Goal: Go to known website: Go to known website

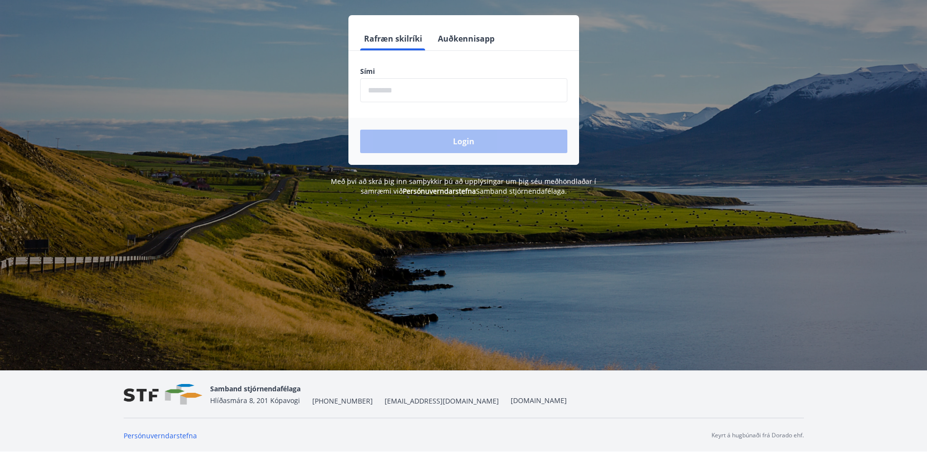
scroll to position [121, 0]
click at [511, 400] on link "[DOMAIN_NAME]" at bounding box center [539, 399] width 56 height 9
